Goal: Task Accomplishment & Management: Complete application form

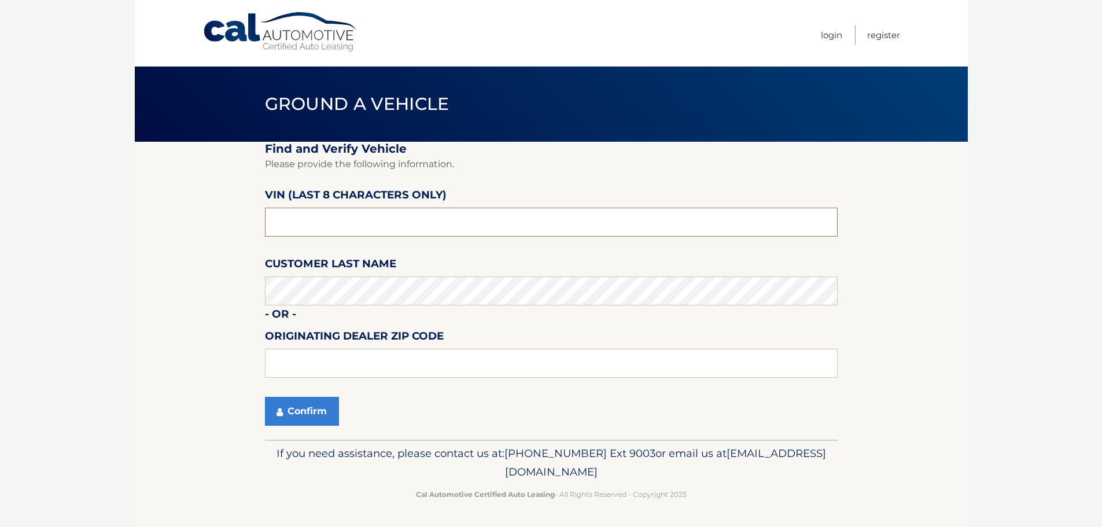
click at [468, 223] on input "text" at bounding box center [551, 222] width 573 height 29
type input "m*******"
type input "PM313167"
click at [314, 409] on button "Confirm" at bounding box center [302, 411] width 74 height 29
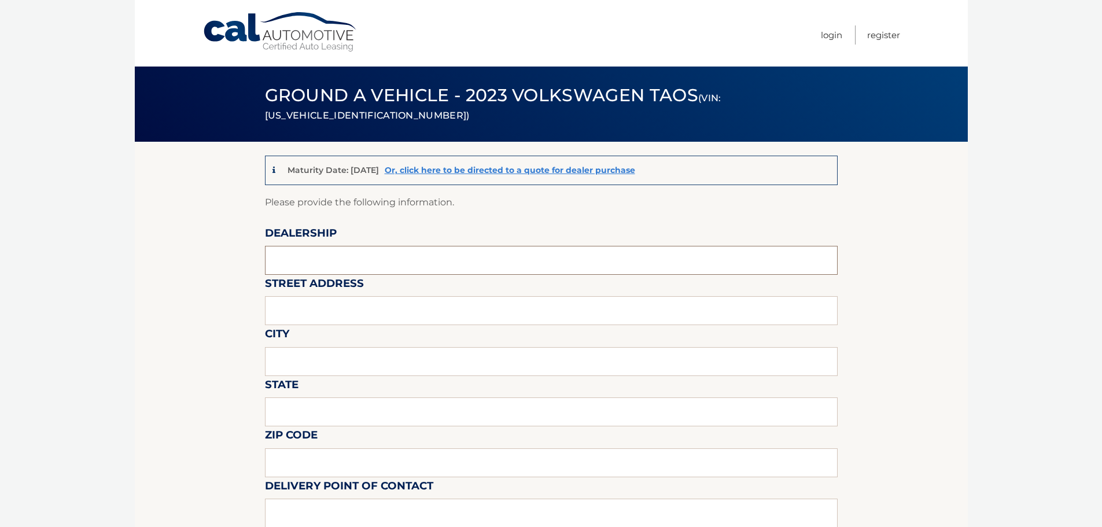
click at [411, 268] on input "text" at bounding box center [551, 260] width 573 height 29
type input "[PERSON_NAME] VOLKSWAGEN COCONUT CREEK"
type input "[STREET_ADDRESS]"
type input "COCONUT CREEK"
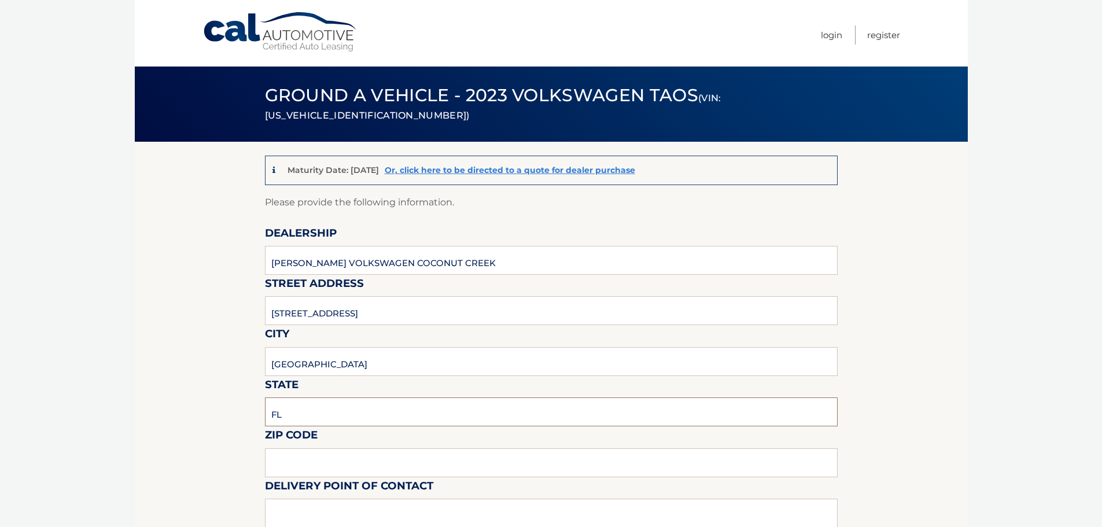
type input "FL"
type input "33073"
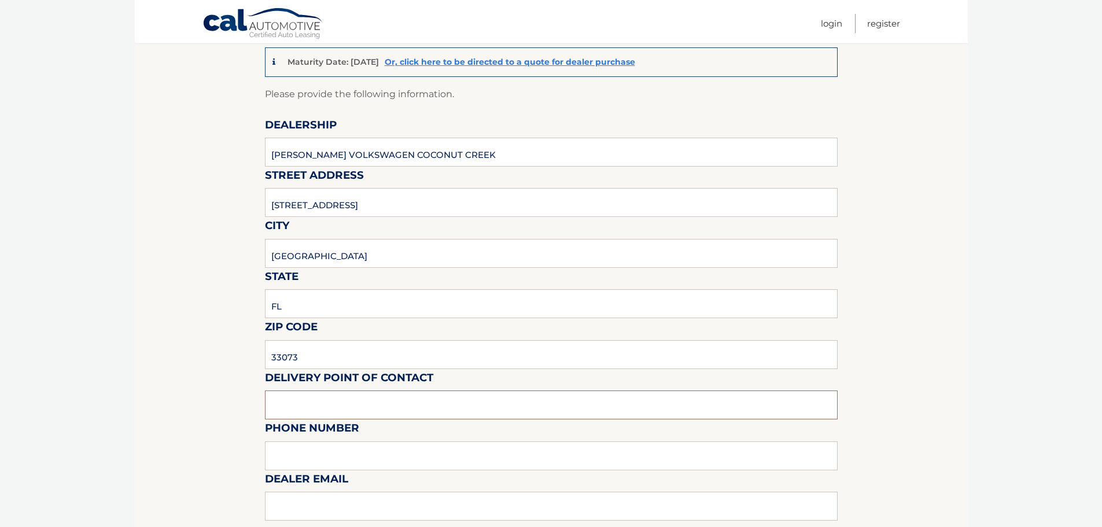
scroll to position [290, 0]
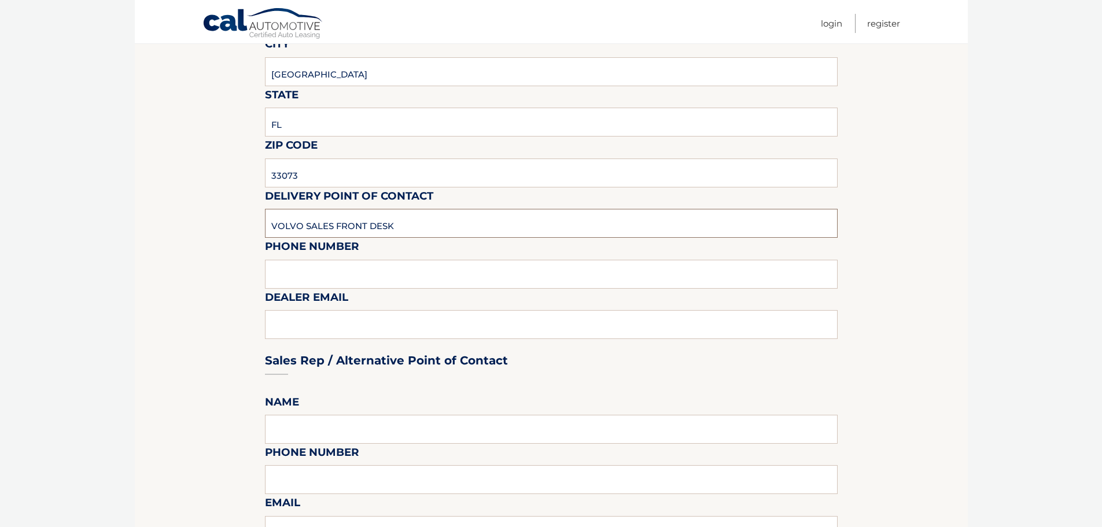
type input "VOLVO SALES FRONT DESK"
type input "9545903760"
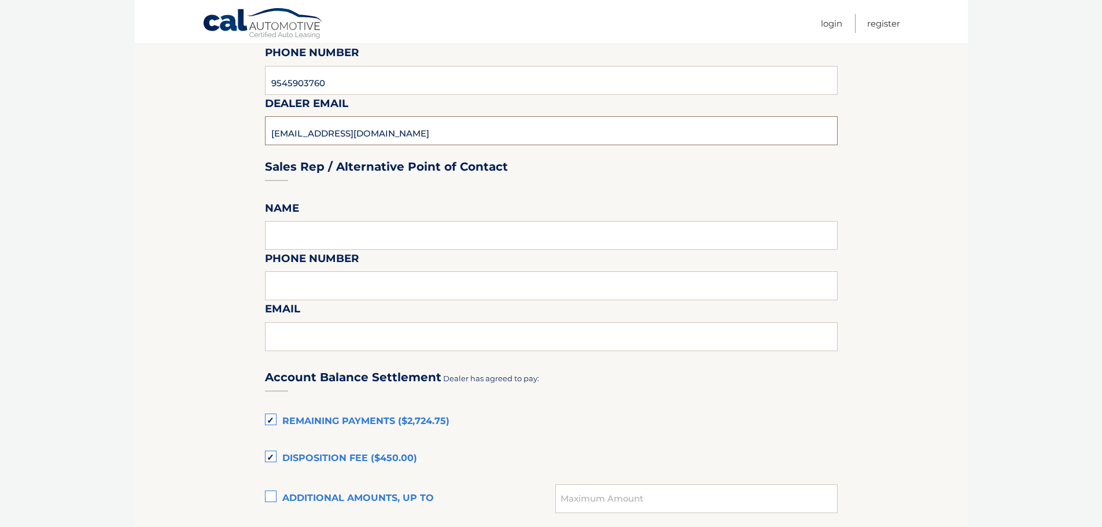
scroll to position [579, 0]
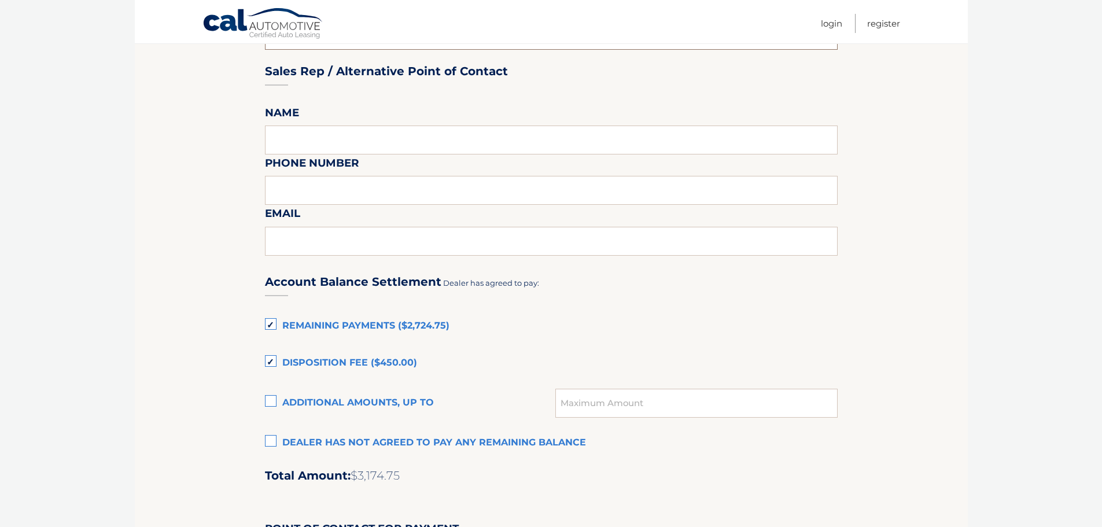
type input "KATIEM@GUNTHERCREEK.NET"
click at [271, 435] on label "Dealer has not agreed to pay any remaining balance" at bounding box center [551, 442] width 573 height 23
click at [0, 0] on input "Dealer has not agreed to pay any remaining balance" at bounding box center [0, 0] width 0 height 0
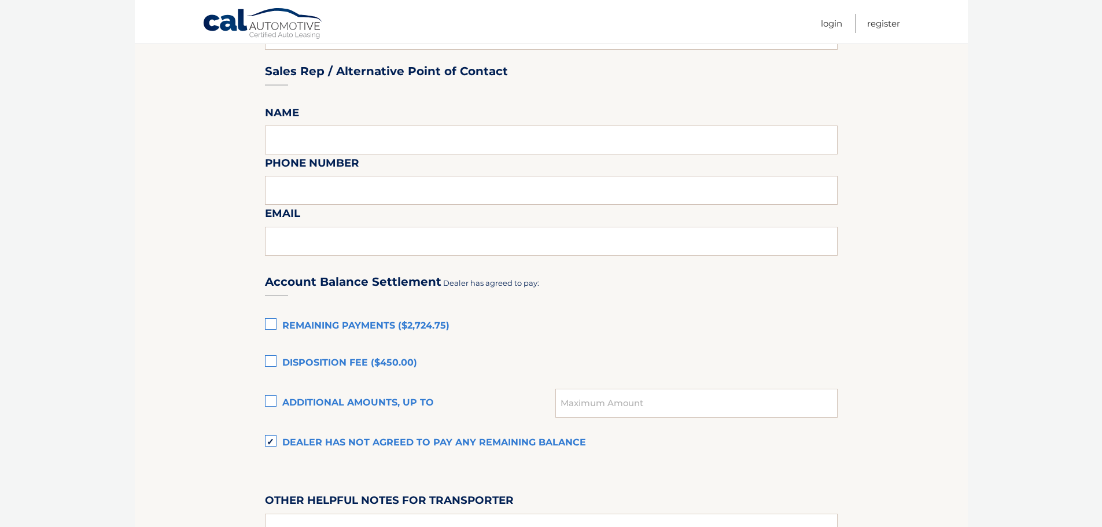
click at [270, 323] on label "Remaining Payments ($2,724.75)" at bounding box center [551, 326] width 573 height 23
click at [0, 0] on input "Remaining Payments ($2,724.75)" at bounding box center [0, 0] width 0 height 0
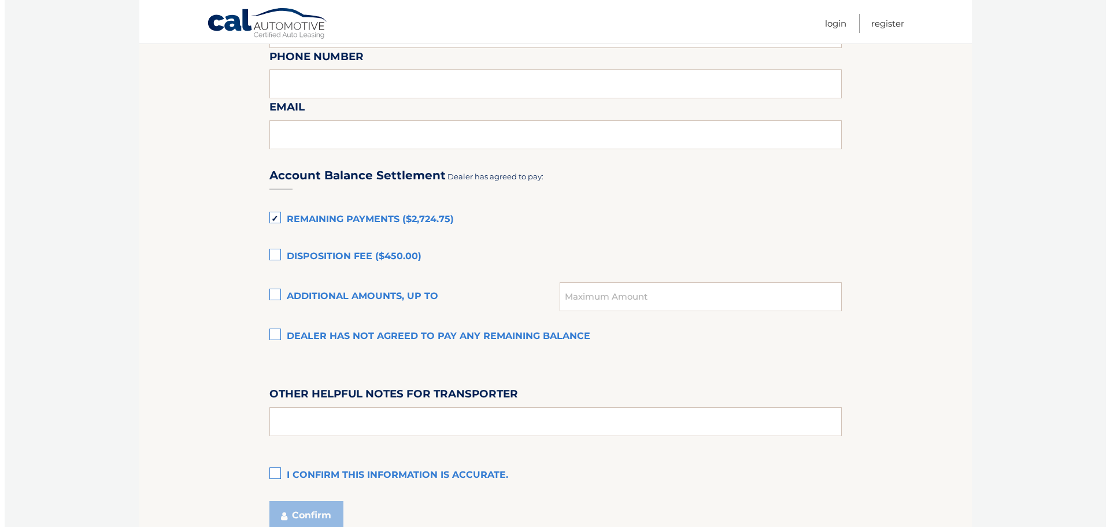
scroll to position [790, 0]
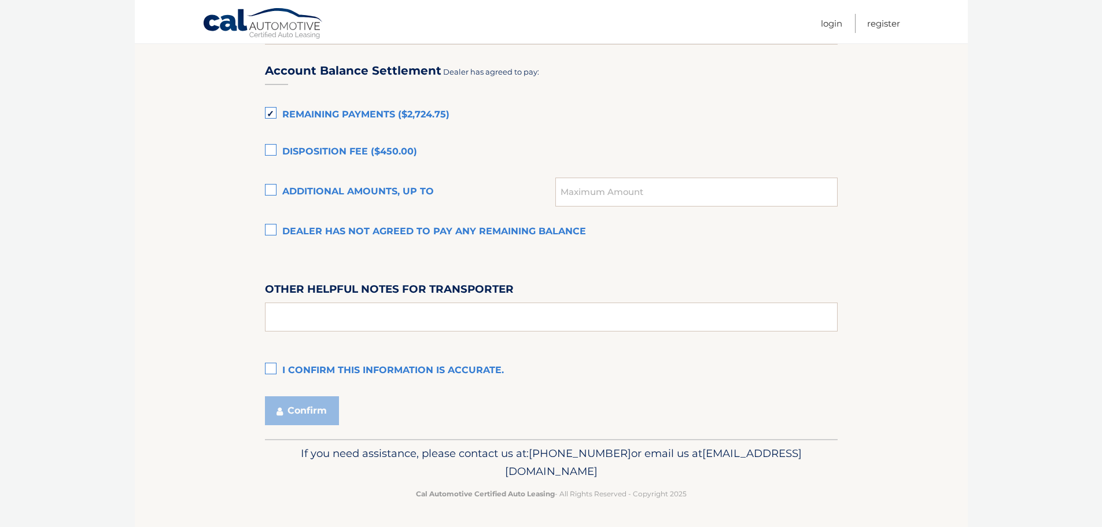
click at [268, 371] on label "I confirm this information is accurate." at bounding box center [551, 370] width 573 height 23
click at [0, 0] on input "I confirm this information is accurate." at bounding box center [0, 0] width 0 height 0
click at [302, 406] on button "Confirm" at bounding box center [302, 410] width 74 height 29
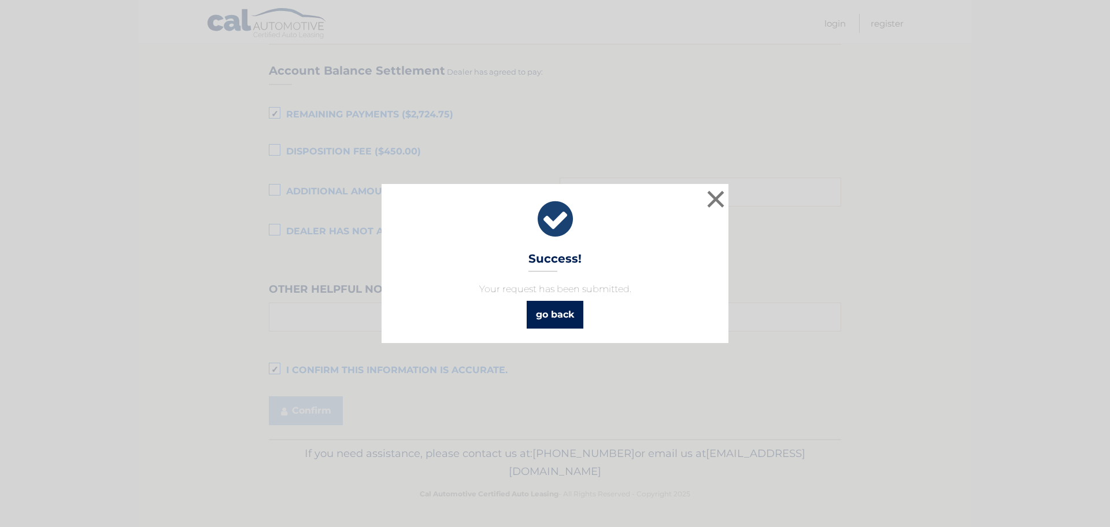
click at [547, 320] on link "go back" at bounding box center [555, 315] width 57 height 28
